Goal: Task Accomplishment & Management: Complete application form

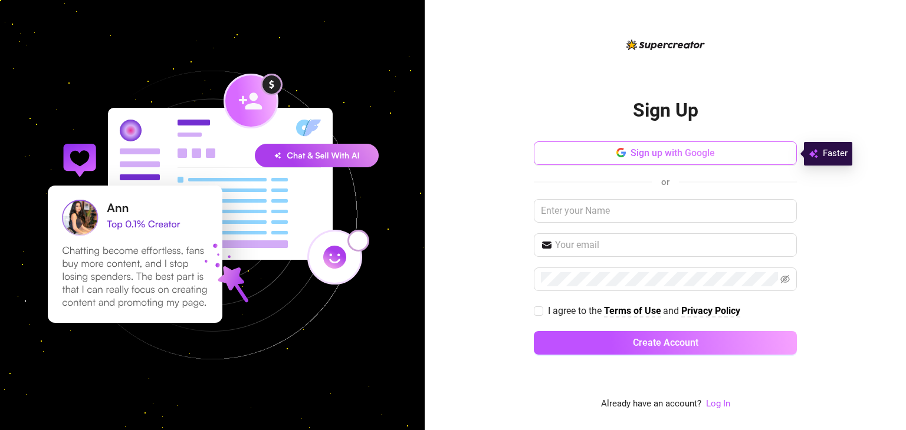
click at [653, 154] on span "Sign up with Google" at bounding box center [672, 152] width 84 height 11
